Goal: Information Seeking & Learning: Learn about a topic

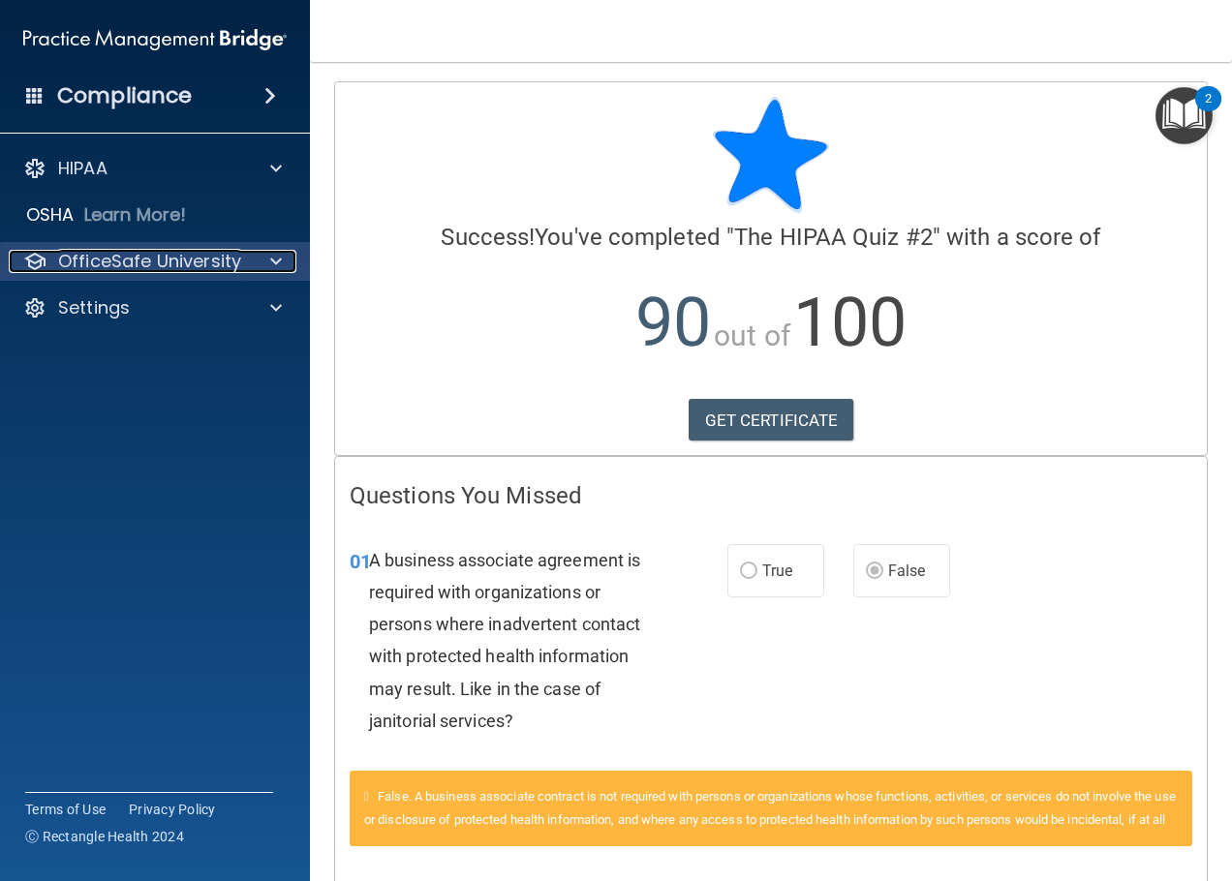
click at [286, 261] on div at bounding box center [273, 261] width 48 height 23
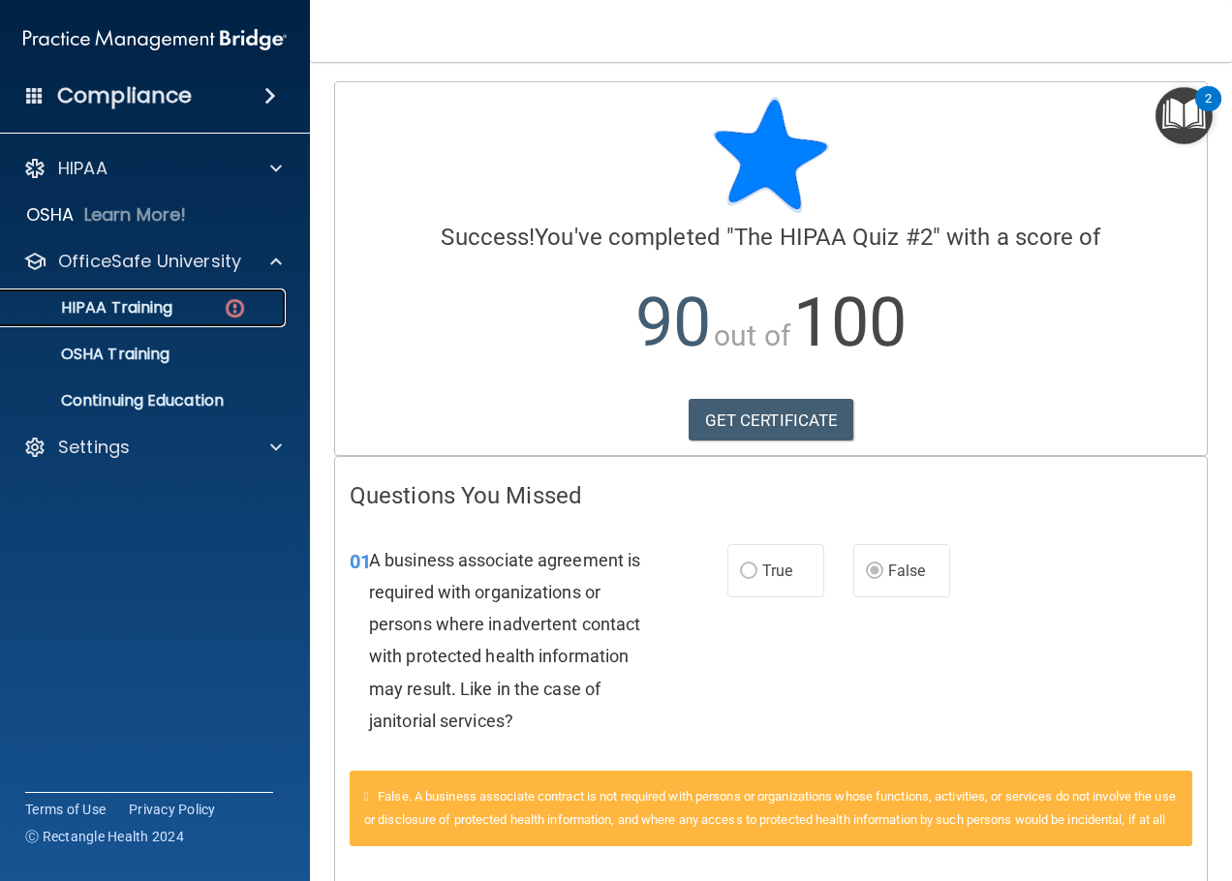
click at [189, 303] on div "HIPAA Training" at bounding box center [145, 307] width 264 height 19
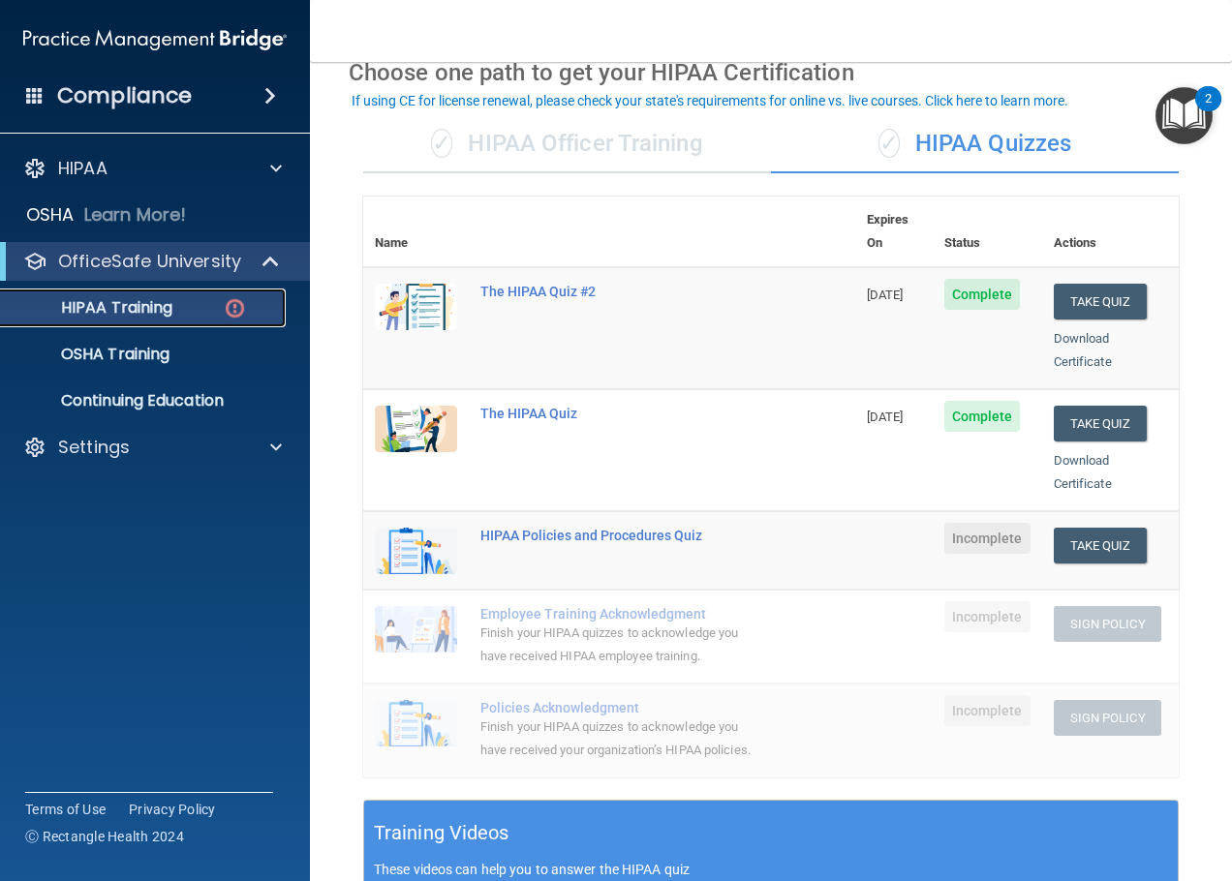
scroll to position [194, 0]
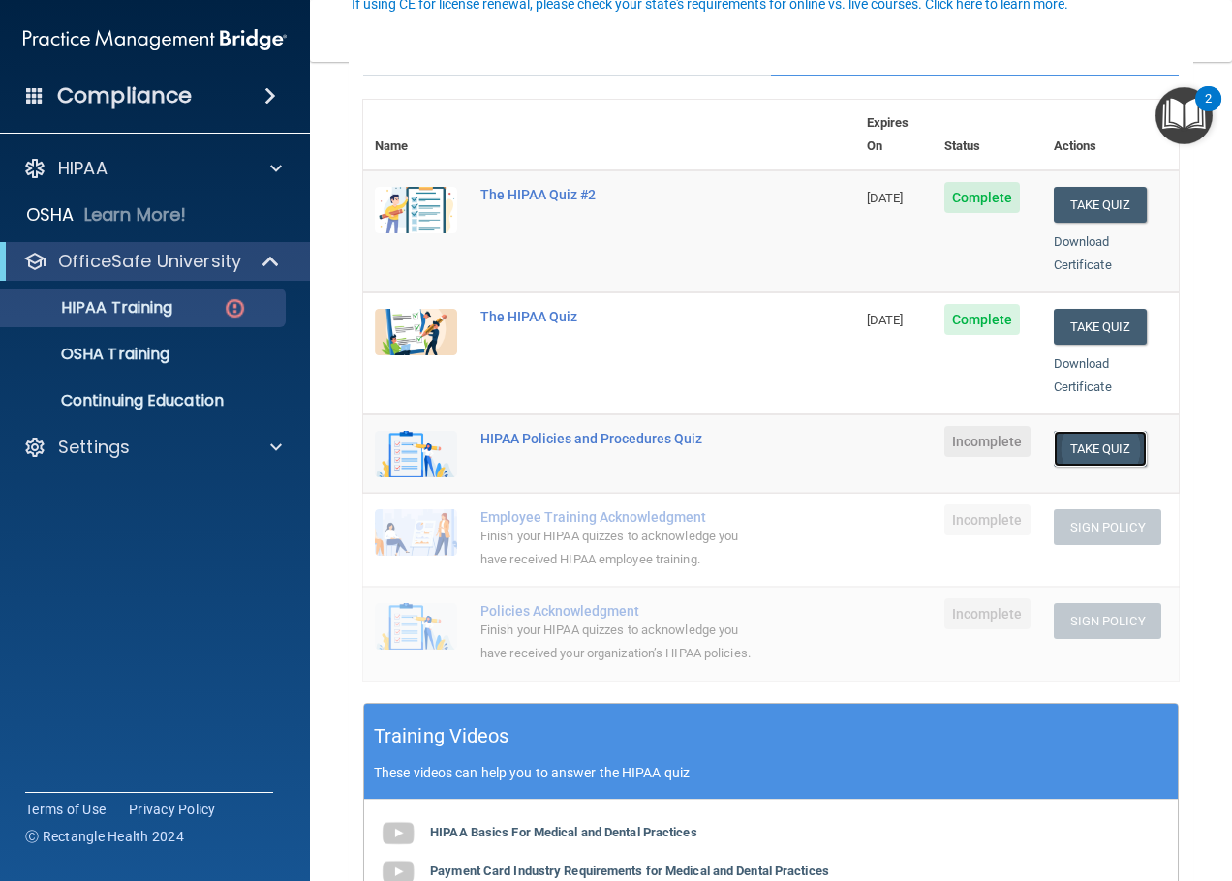
click at [1090, 431] on button "Take Quiz" at bounding box center [1100, 449] width 93 height 36
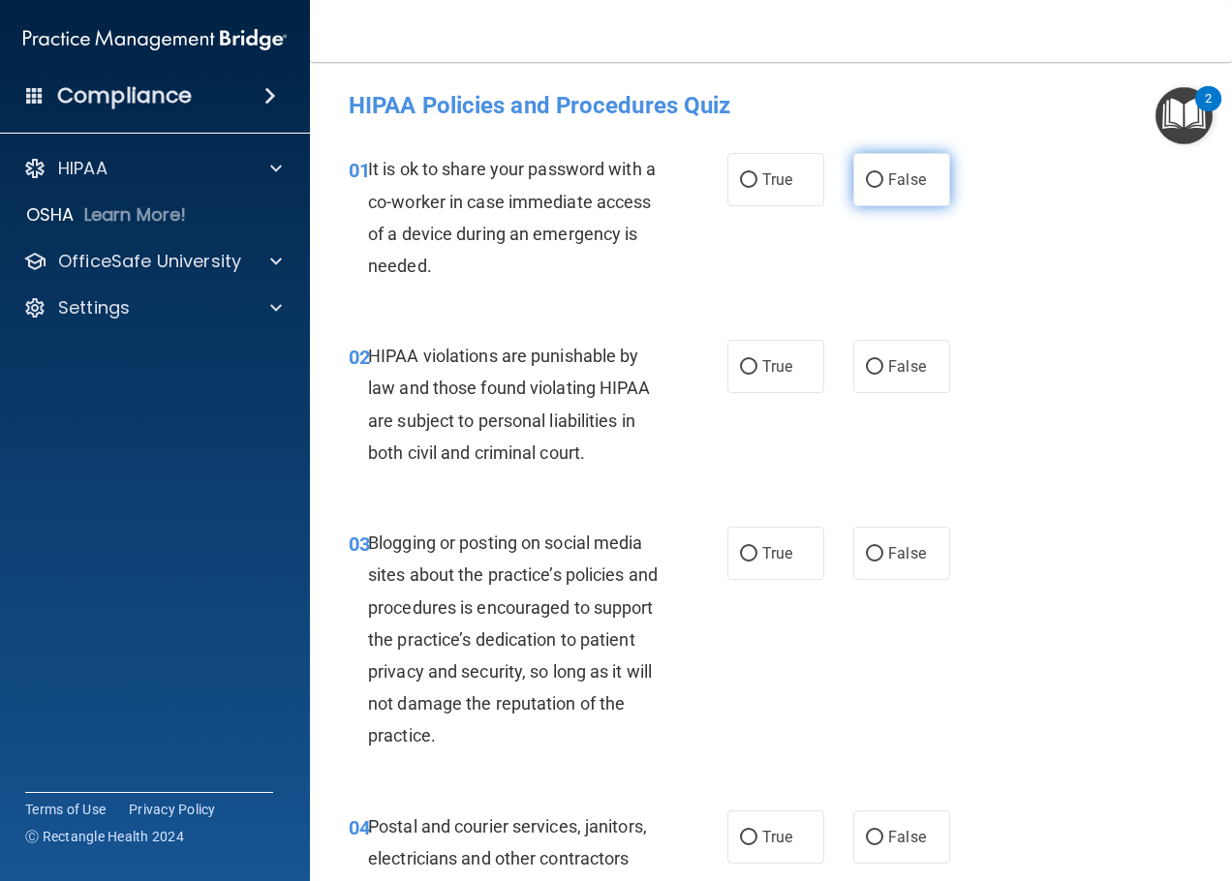
click at [888, 176] on span "False" at bounding box center [907, 179] width 38 height 18
click at [883, 176] on input "False" at bounding box center [874, 180] width 17 height 15
radio input "true"
click at [773, 366] on span "True" at bounding box center [777, 366] width 30 height 18
click at [757, 366] on input "True" at bounding box center [748, 367] width 17 height 15
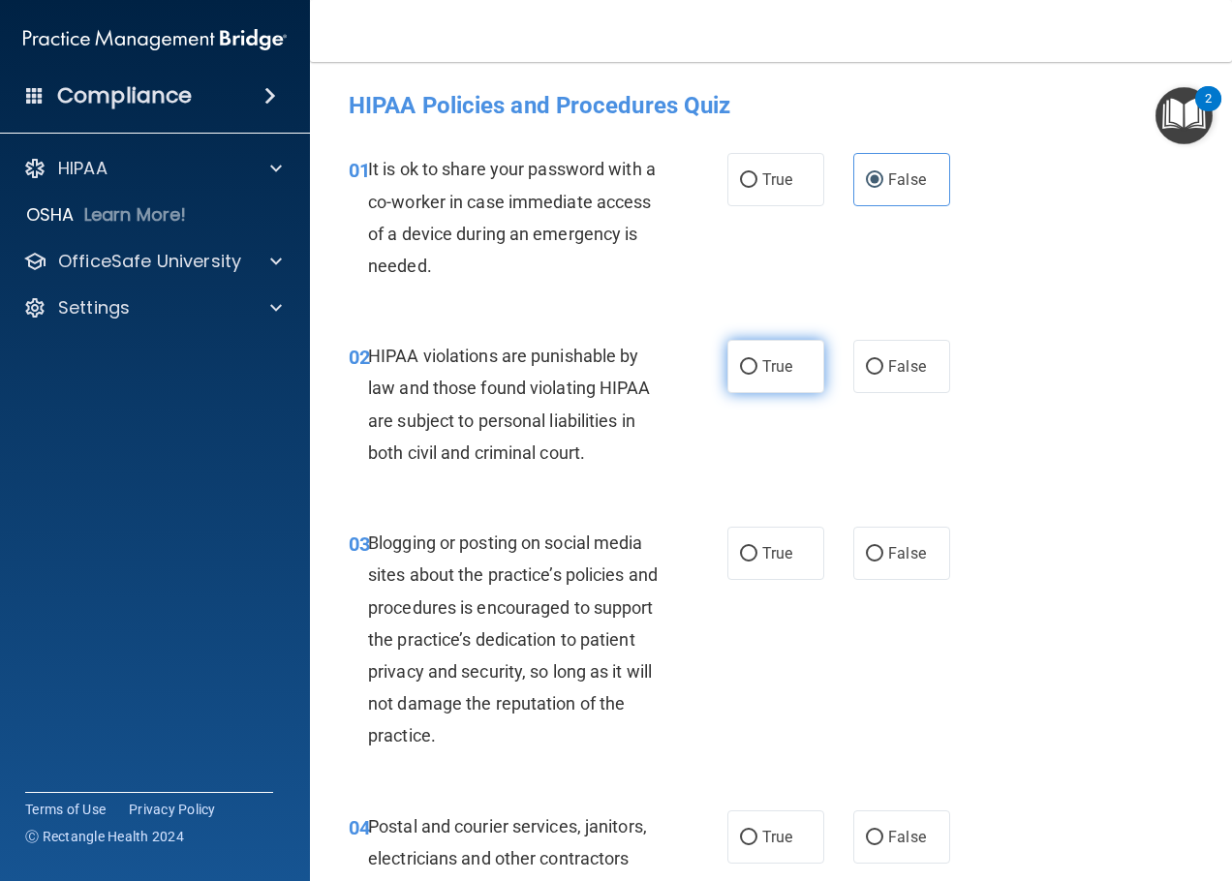
radio input "true"
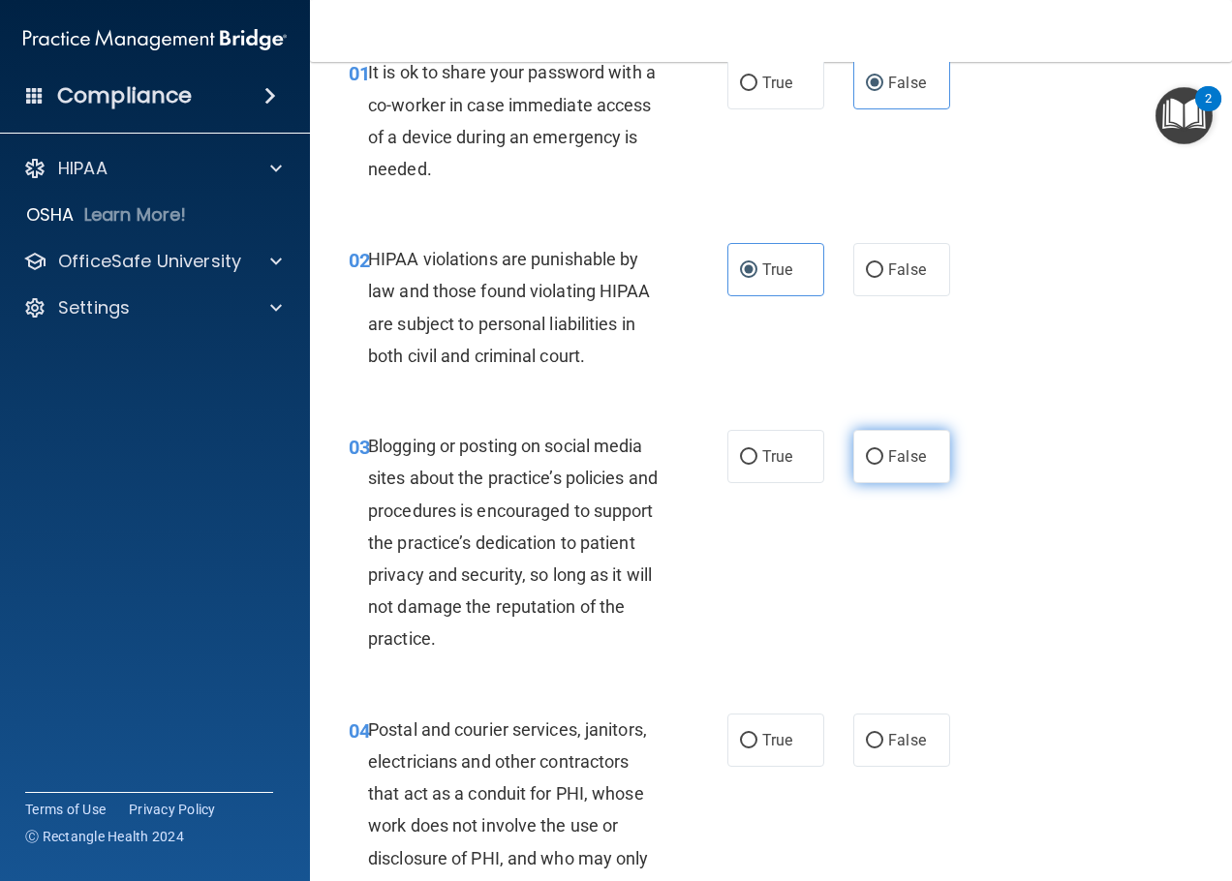
click at [898, 461] on span "False" at bounding box center [907, 456] width 38 height 18
click at [883, 461] on input "False" at bounding box center [874, 457] width 17 height 15
radio input "true"
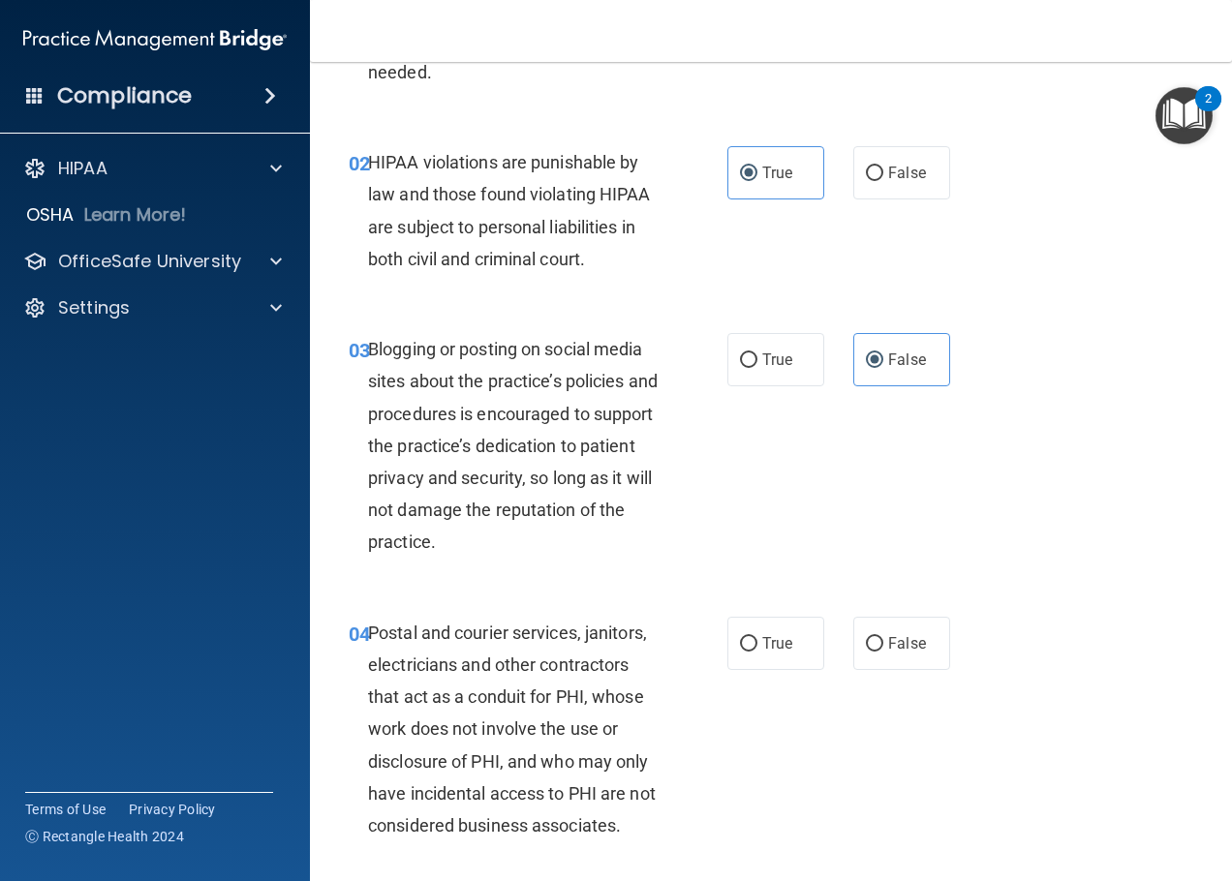
scroll to position [291, 0]
